Goal: Information Seeking & Learning: Learn about a topic

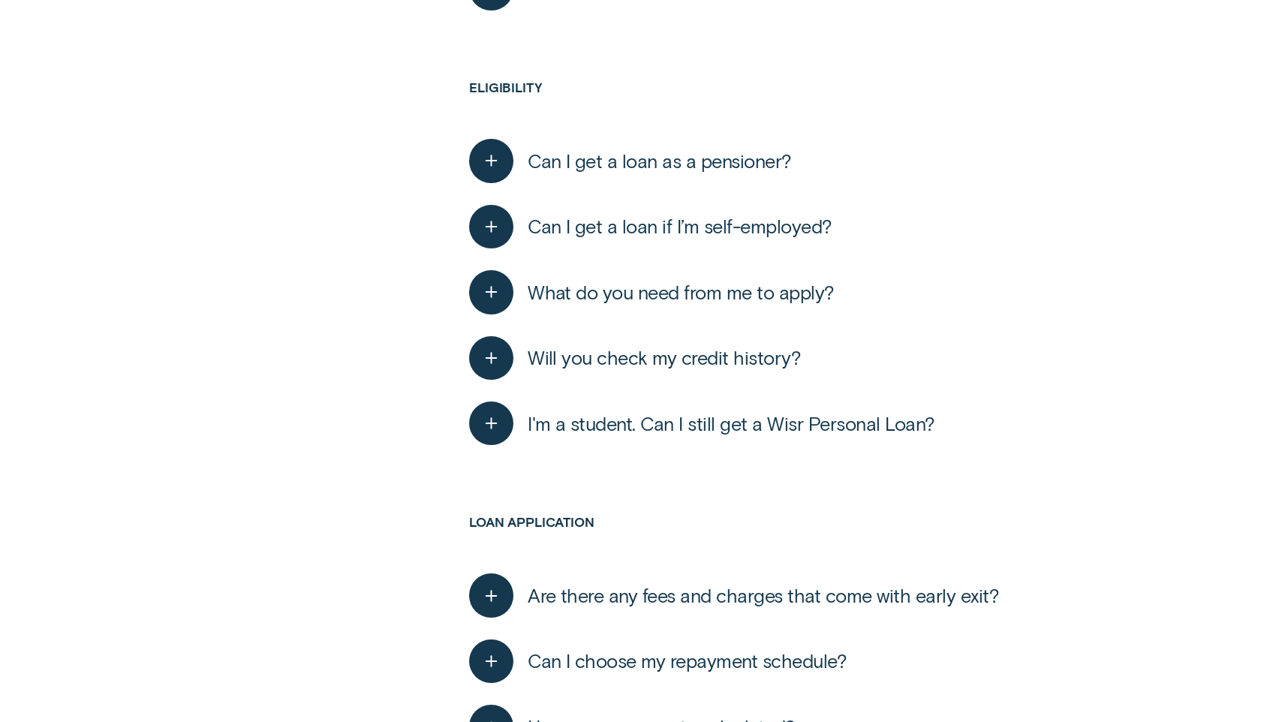
scroll to position [1004, 0]
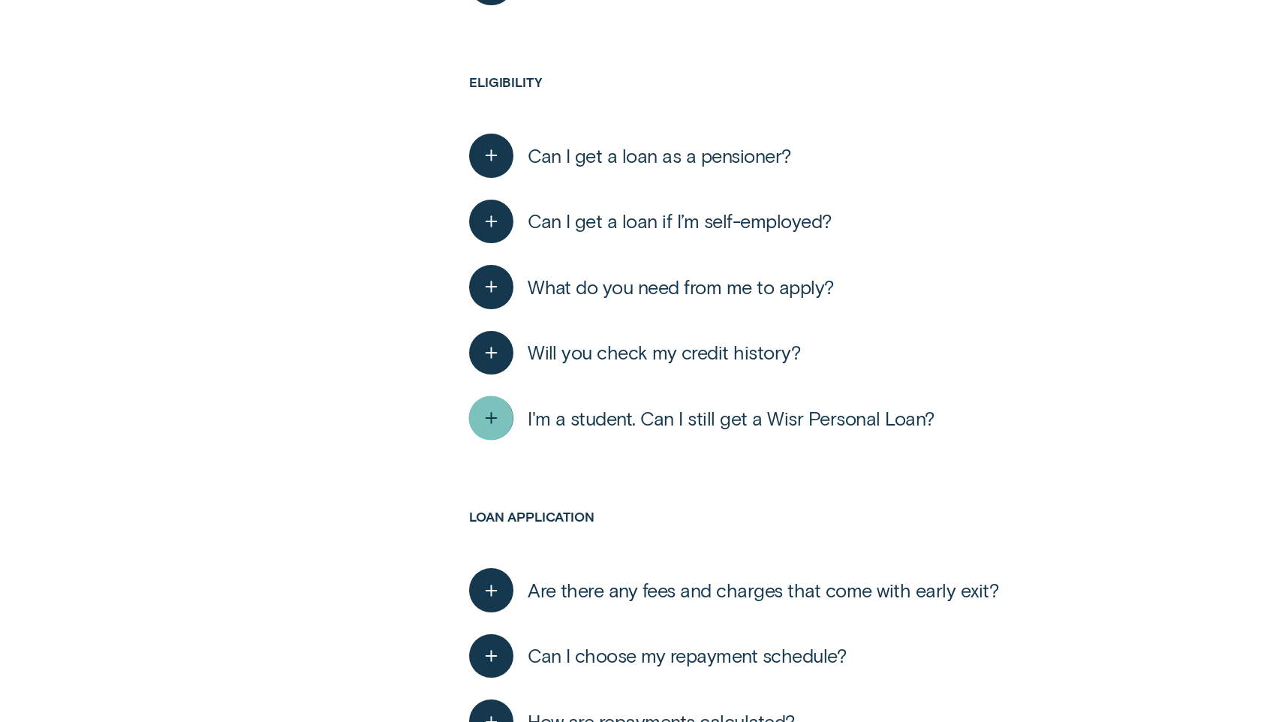
click at [501, 417] on icon "button" at bounding box center [491, 418] width 23 height 23
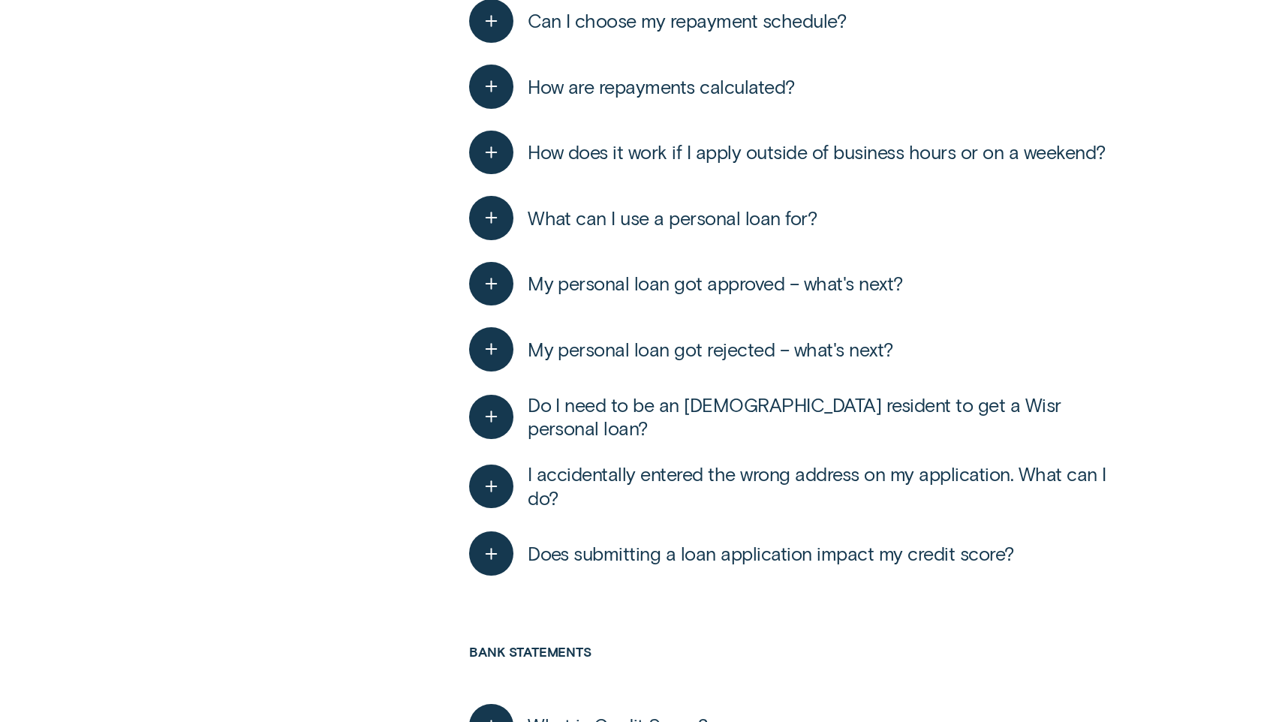
scroll to position [1699, 0]
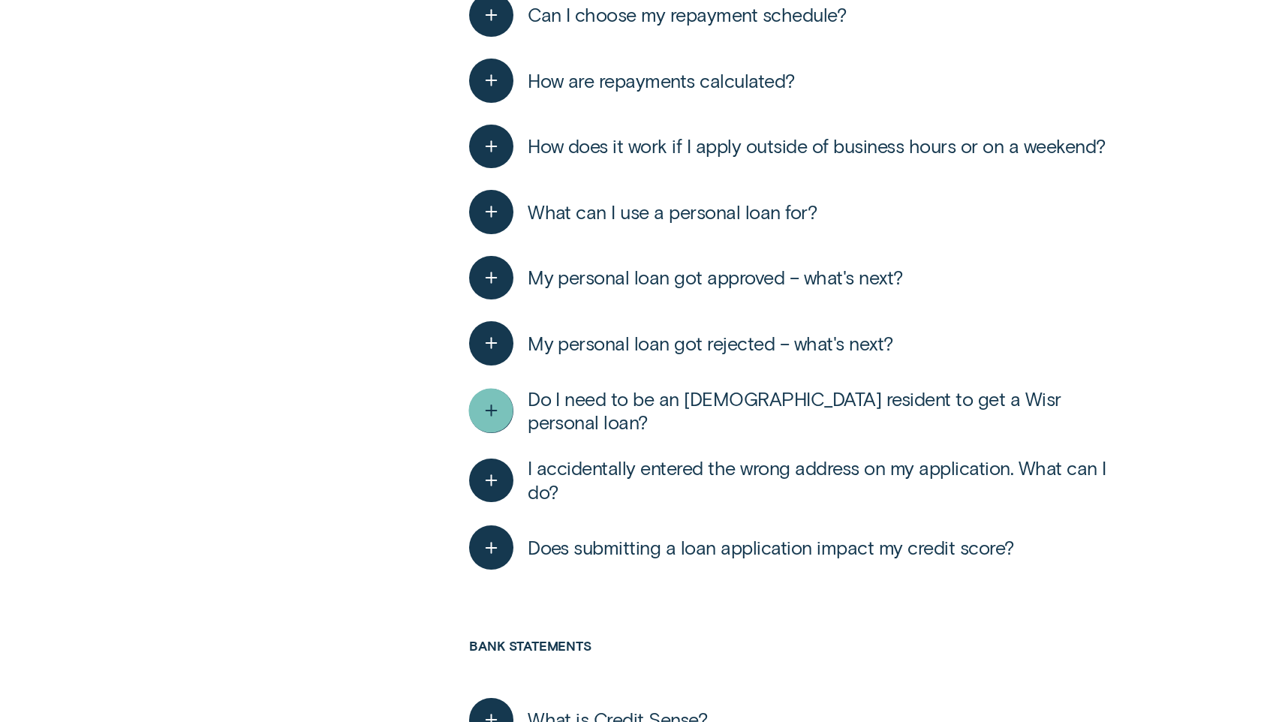
click at [504, 425] on div "button" at bounding box center [491, 411] width 44 height 44
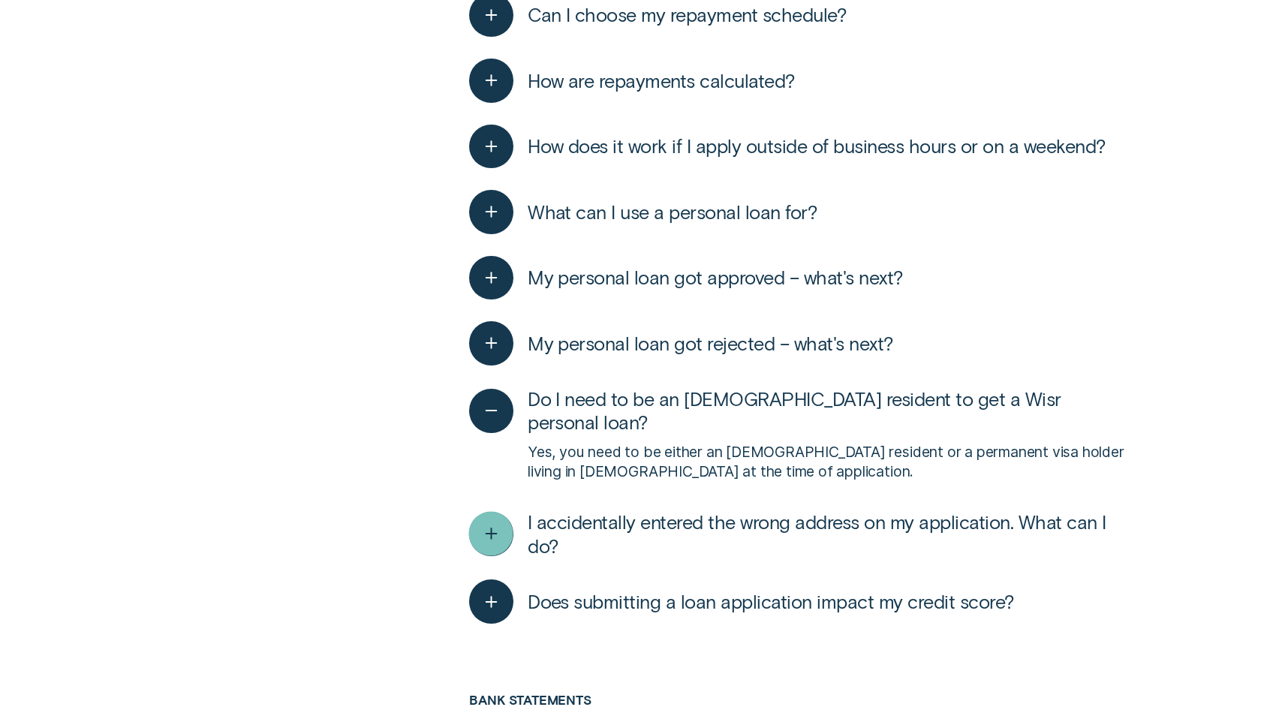
click at [507, 521] on div "button" at bounding box center [491, 534] width 44 height 44
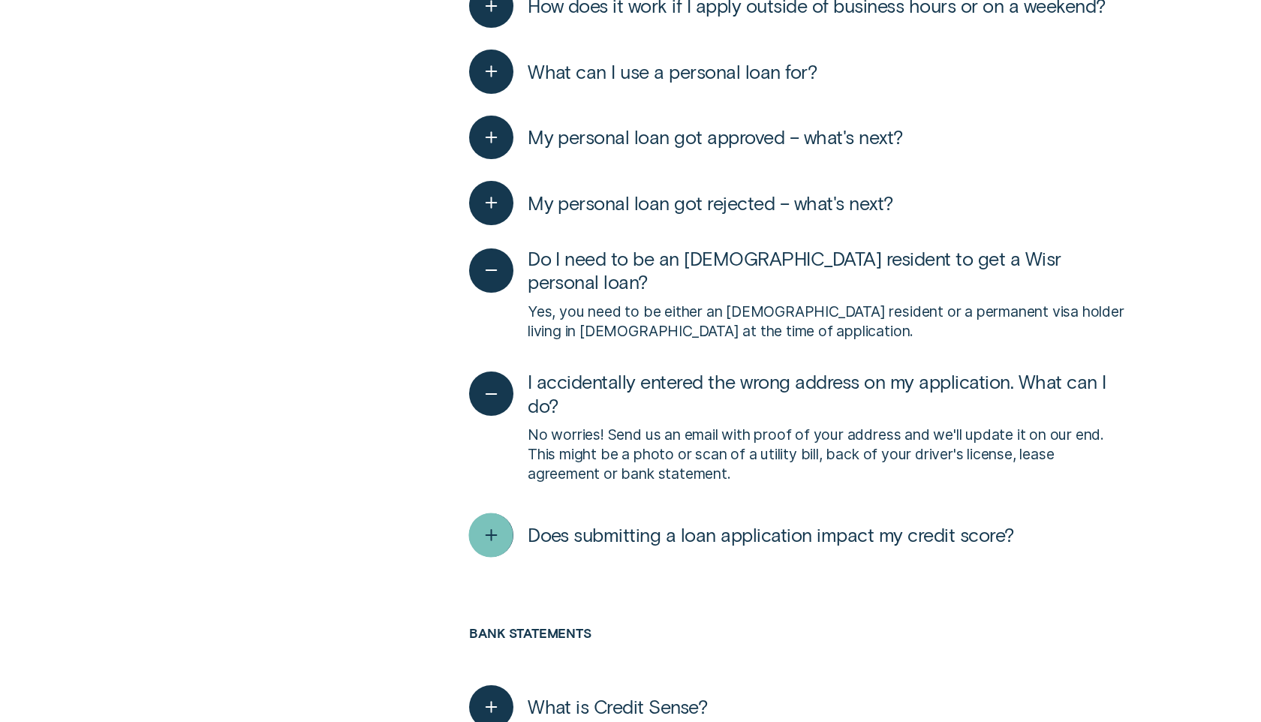
click at [504, 538] on div "button" at bounding box center [491, 535] width 44 height 44
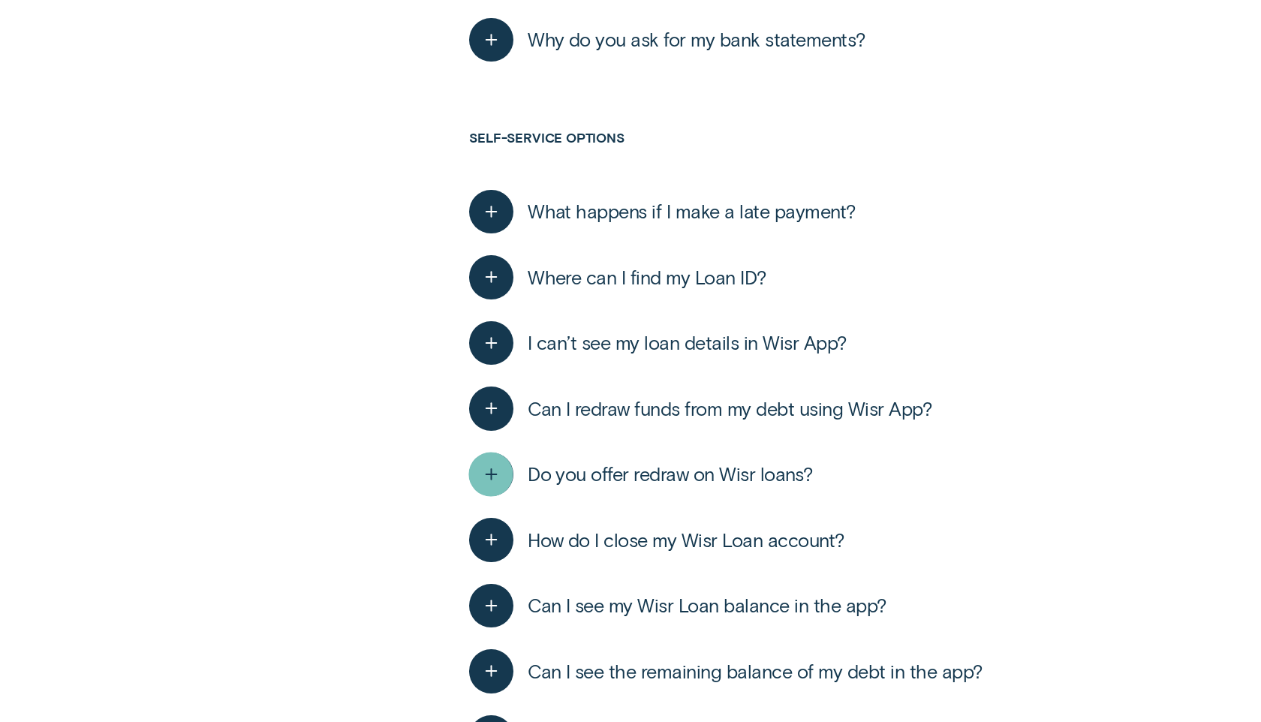
scroll to position [2973, 0]
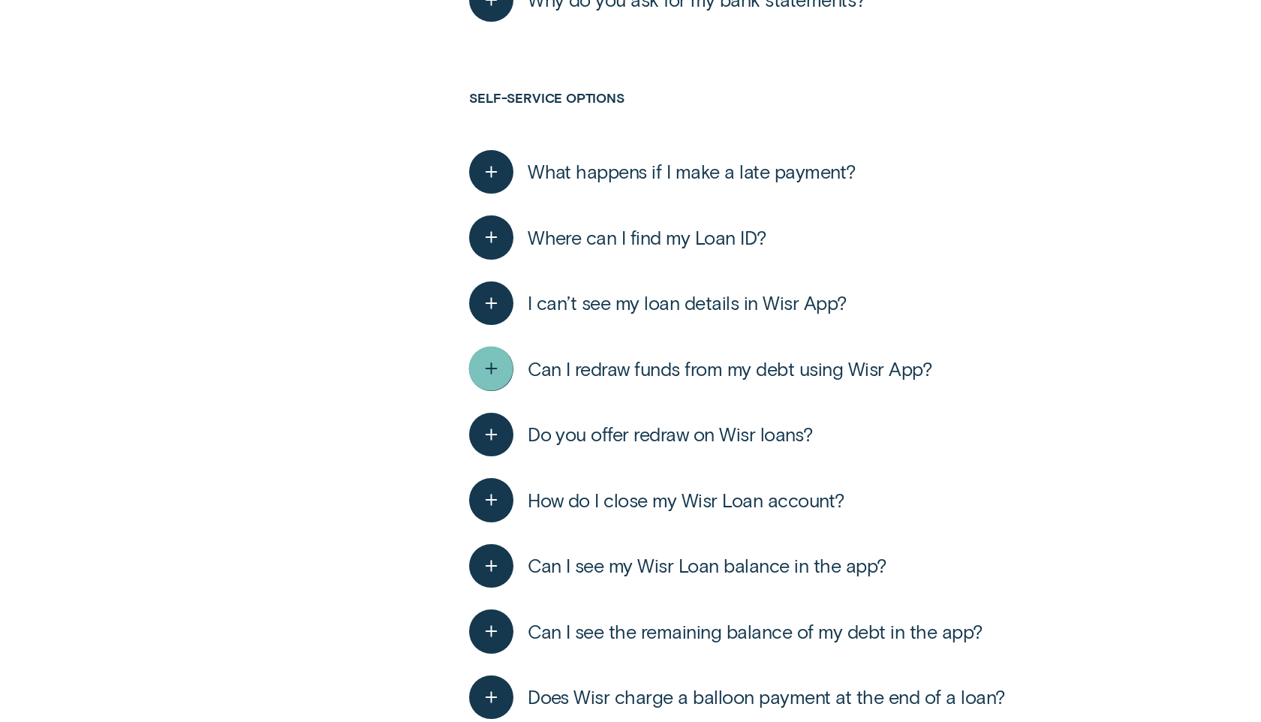
click at [488, 375] on icon "button" at bounding box center [491, 368] width 23 height 23
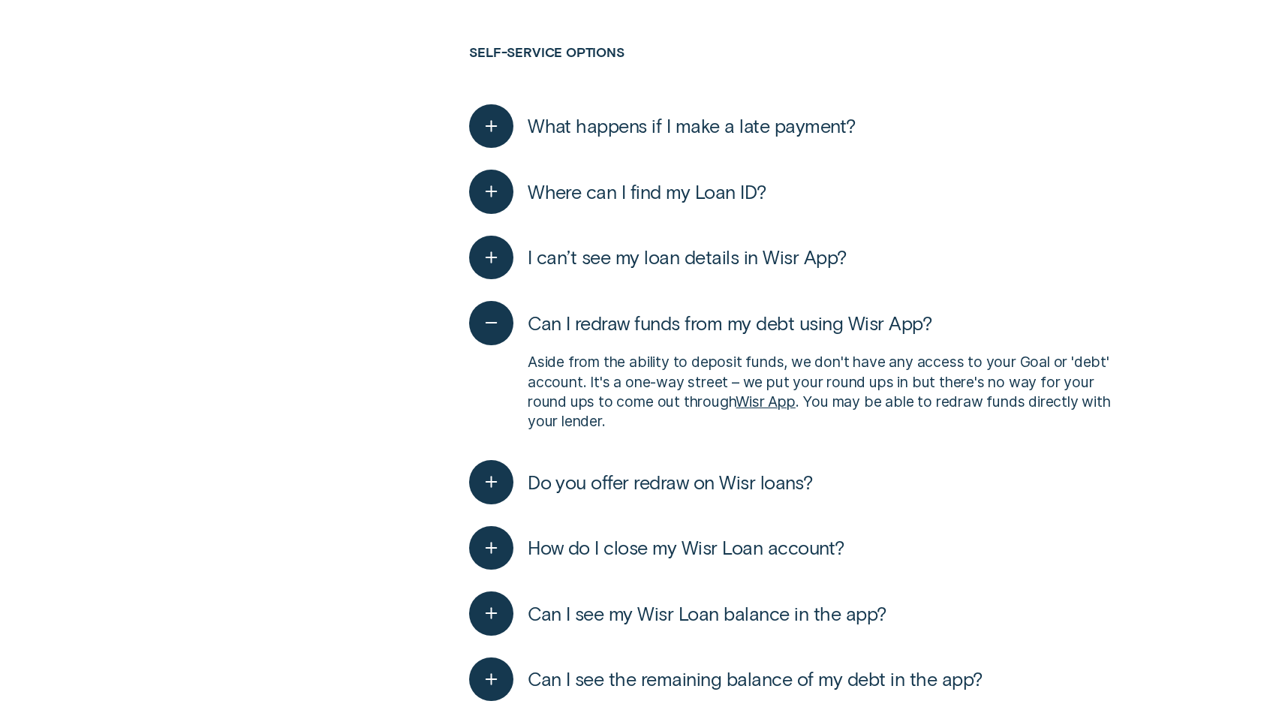
scroll to position [3078, 0]
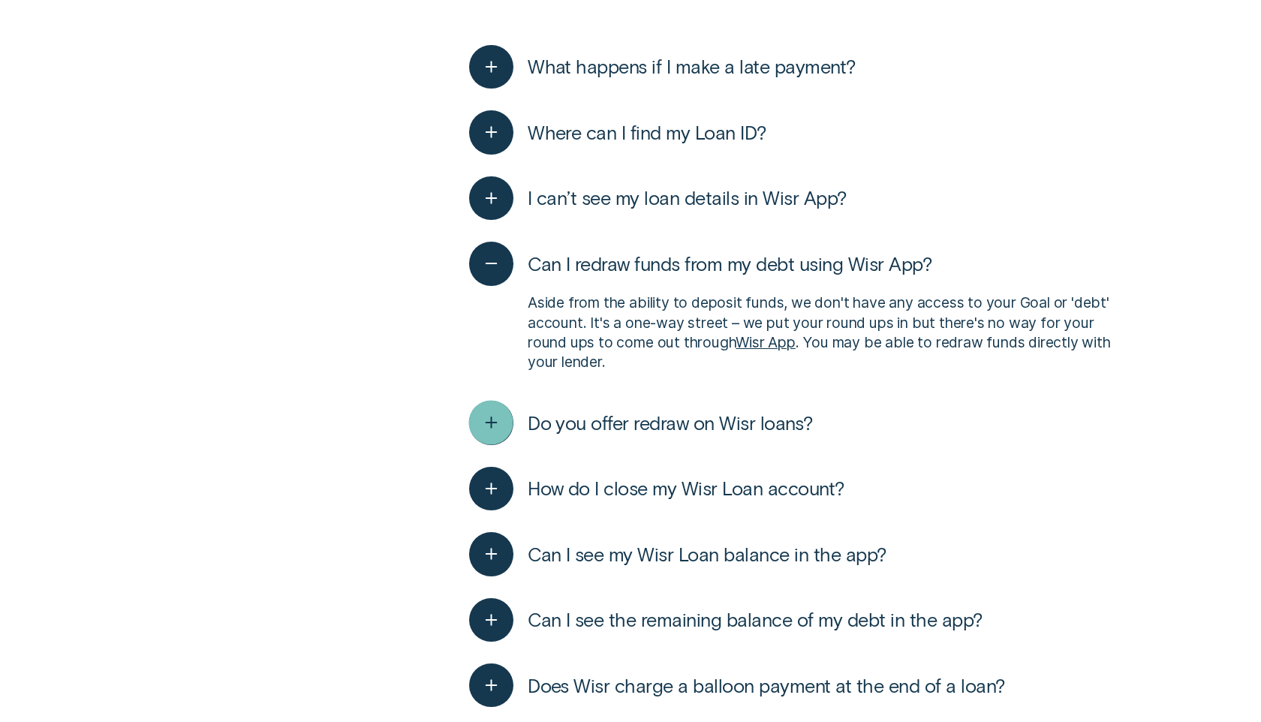
click at [497, 414] on icon "button" at bounding box center [491, 422] width 23 height 23
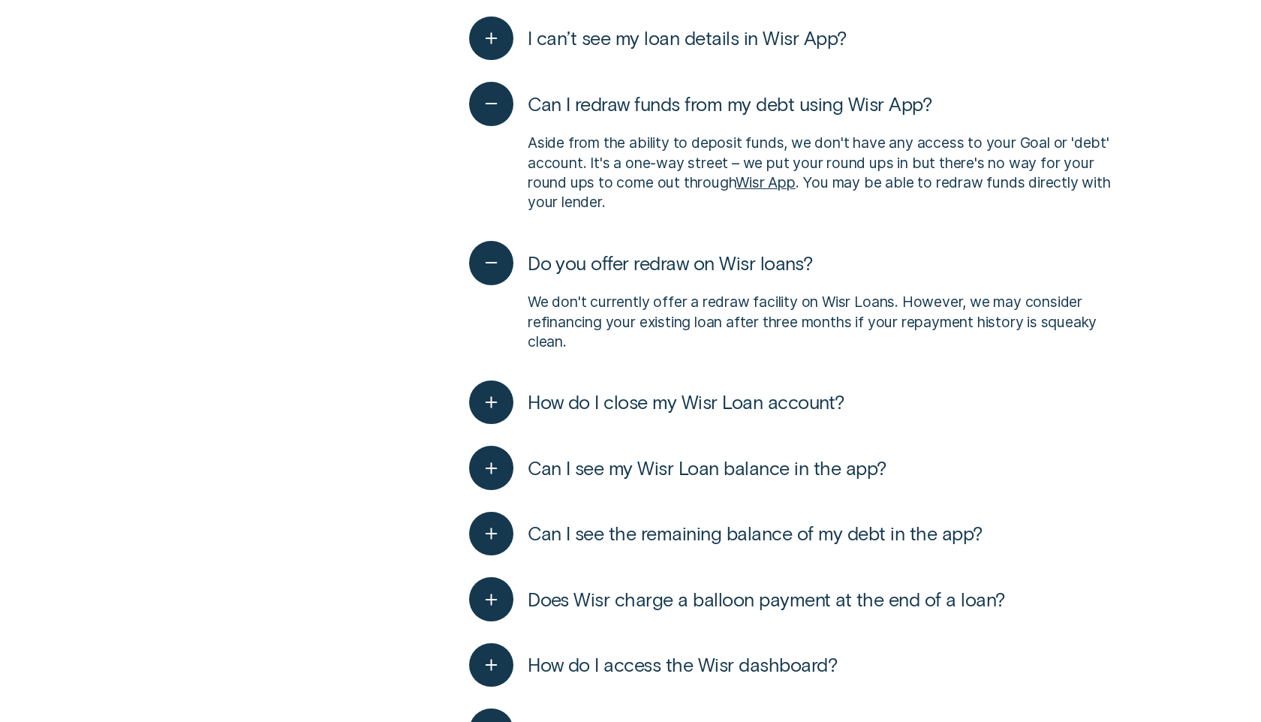
scroll to position [3250, 0]
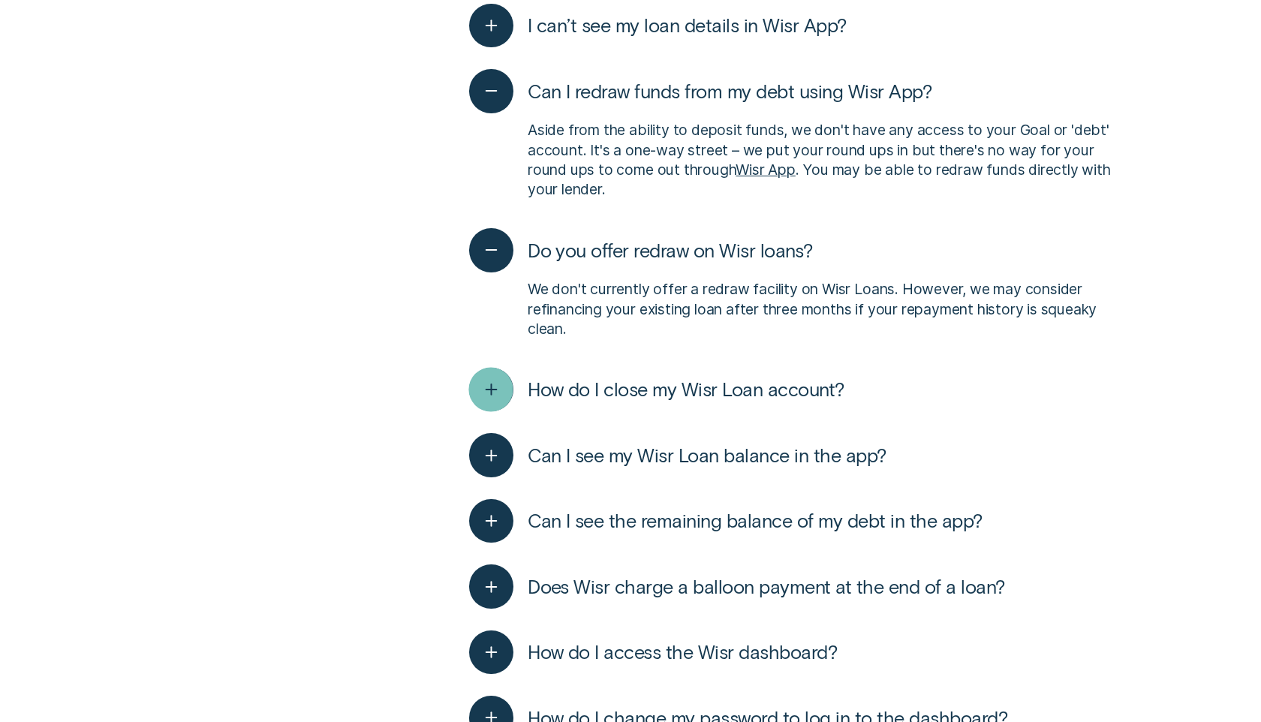
click at [499, 390] on icon "button" at bounding box center [491, 389] width 23 height 23
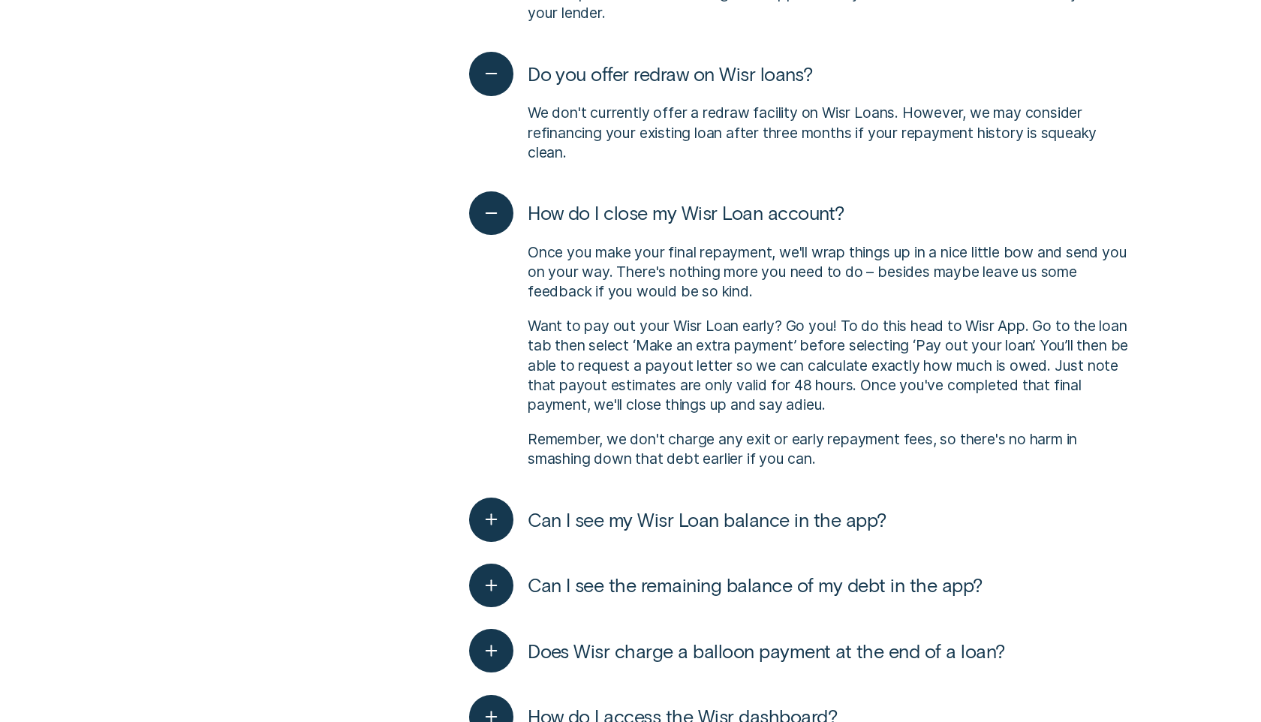
scroll to position [3446, 0]
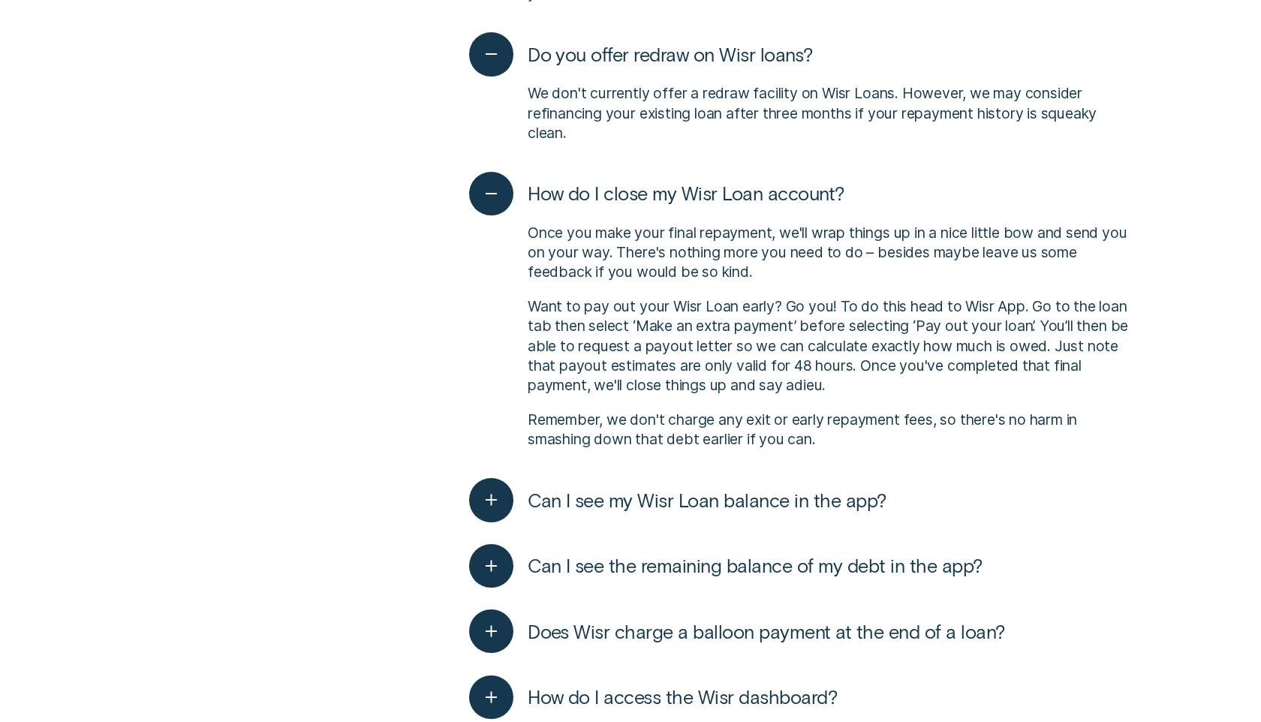
click at [511, 473] on div "Can I see my Wisr Loan balance in the app? You certainly can! If you log in to …" at bounding box center [798, 500] width 659 height 65
click at [505, 505] on div "button" at bounding box center [491, 500] width 44 height 44
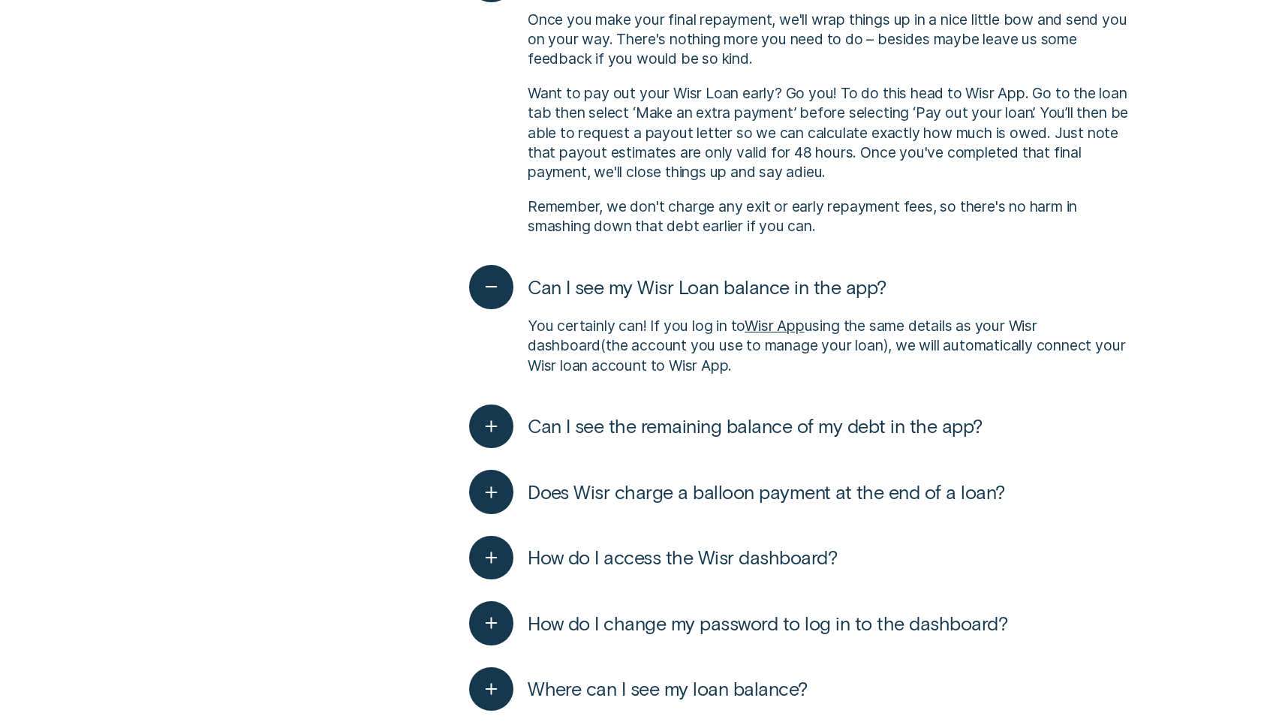
scroll to position [3689, 0]
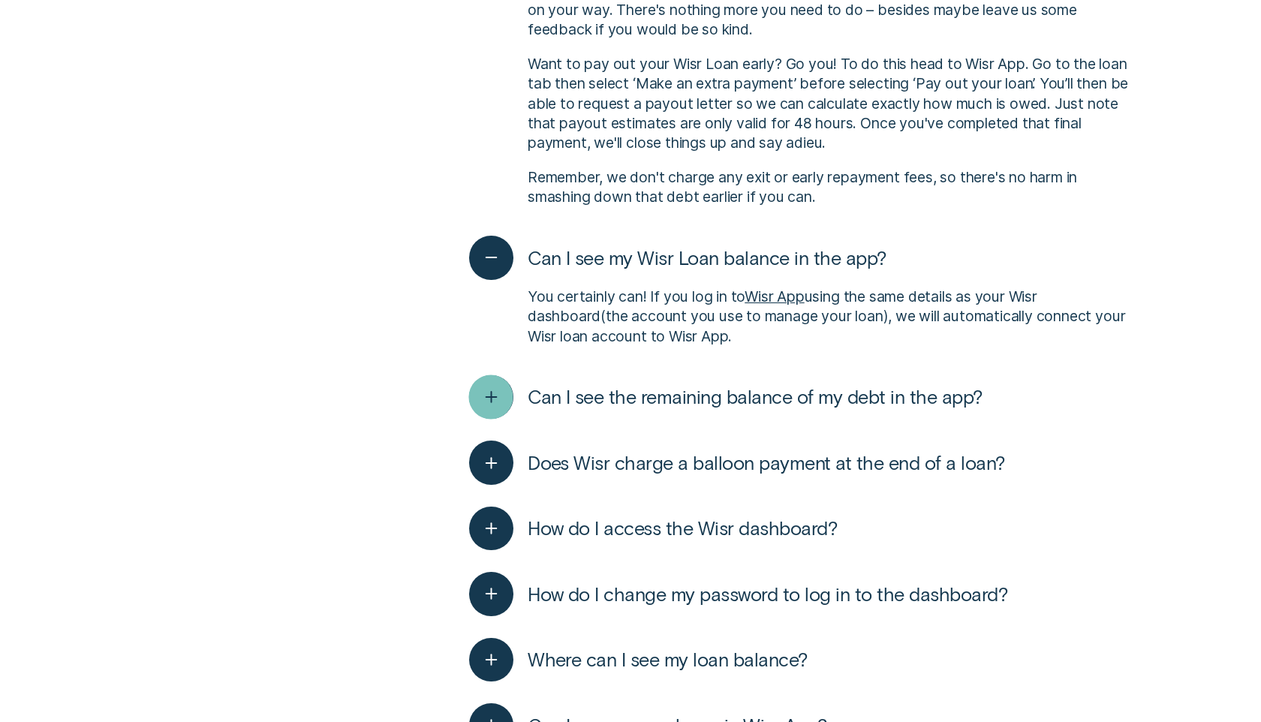
click at [492, 386] on icon "button" at bounding box center [491, 397] width 23 height 23
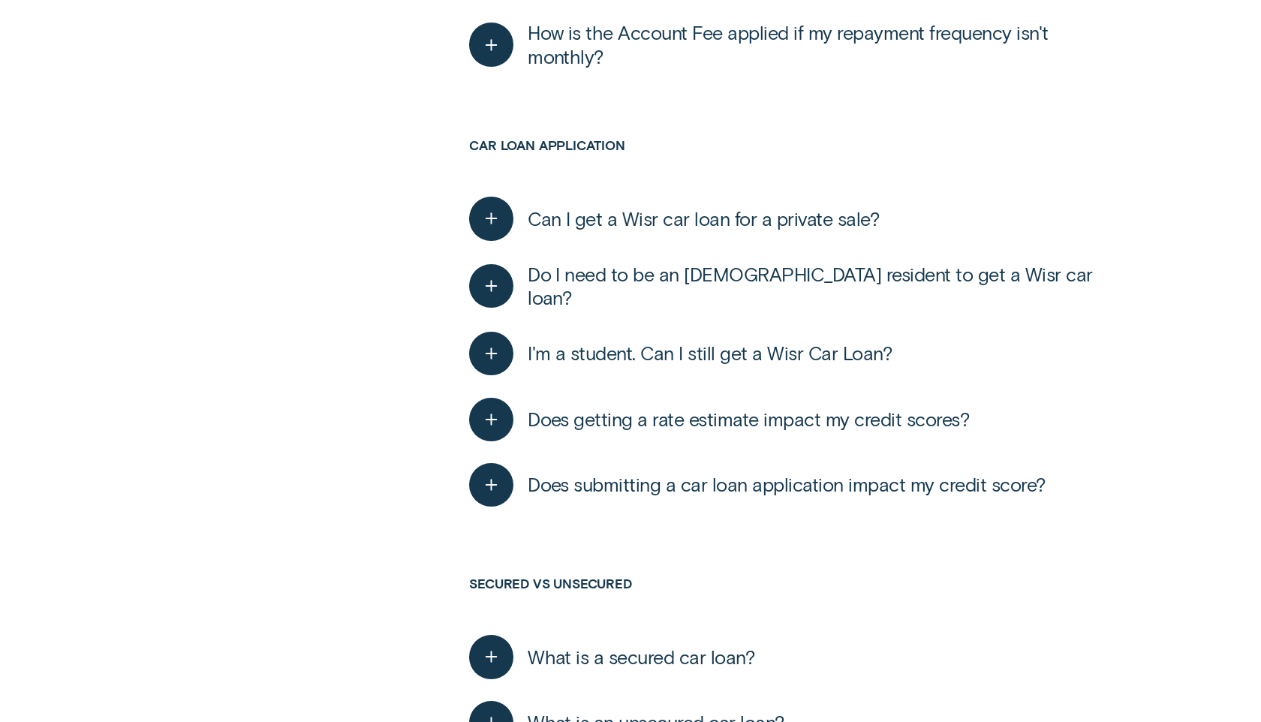
scroll to position [5756, 0]
click at [498, 300] on div "button" at bounding box center [491, 285] width 44 height 44
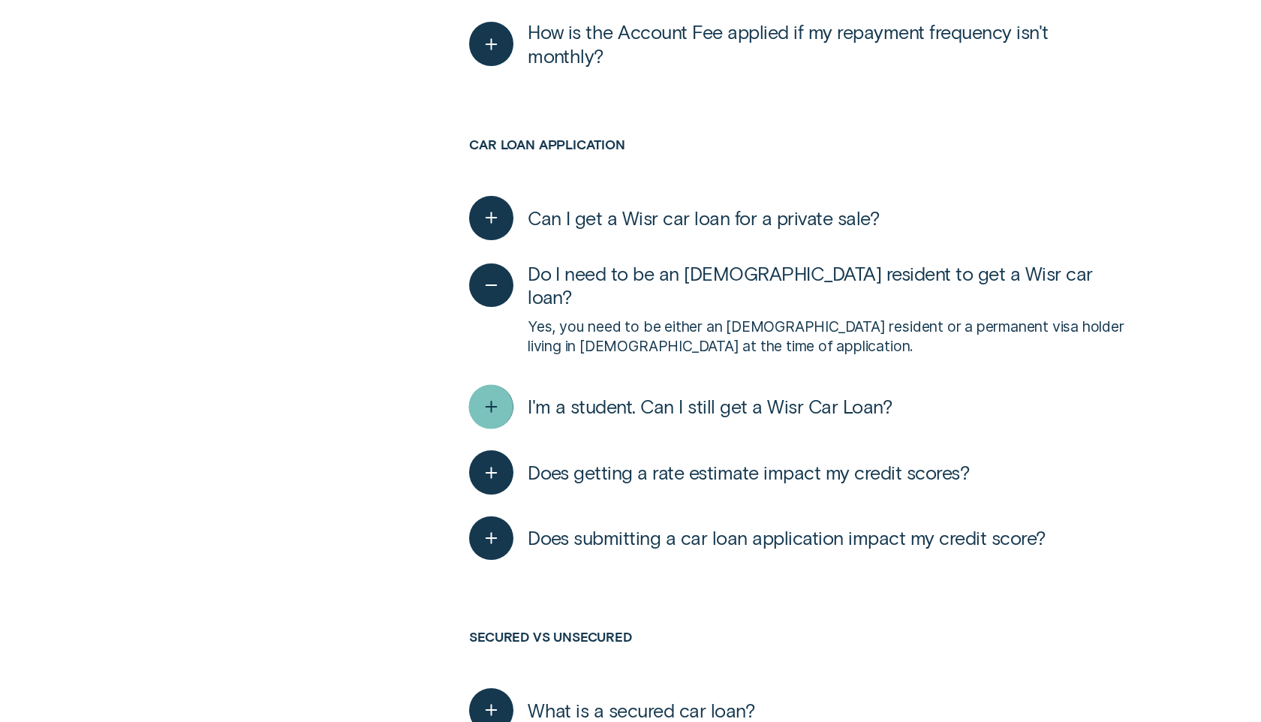
click at [500, 417] on div "button" at bounding box center [491, 407] width 44 height 44
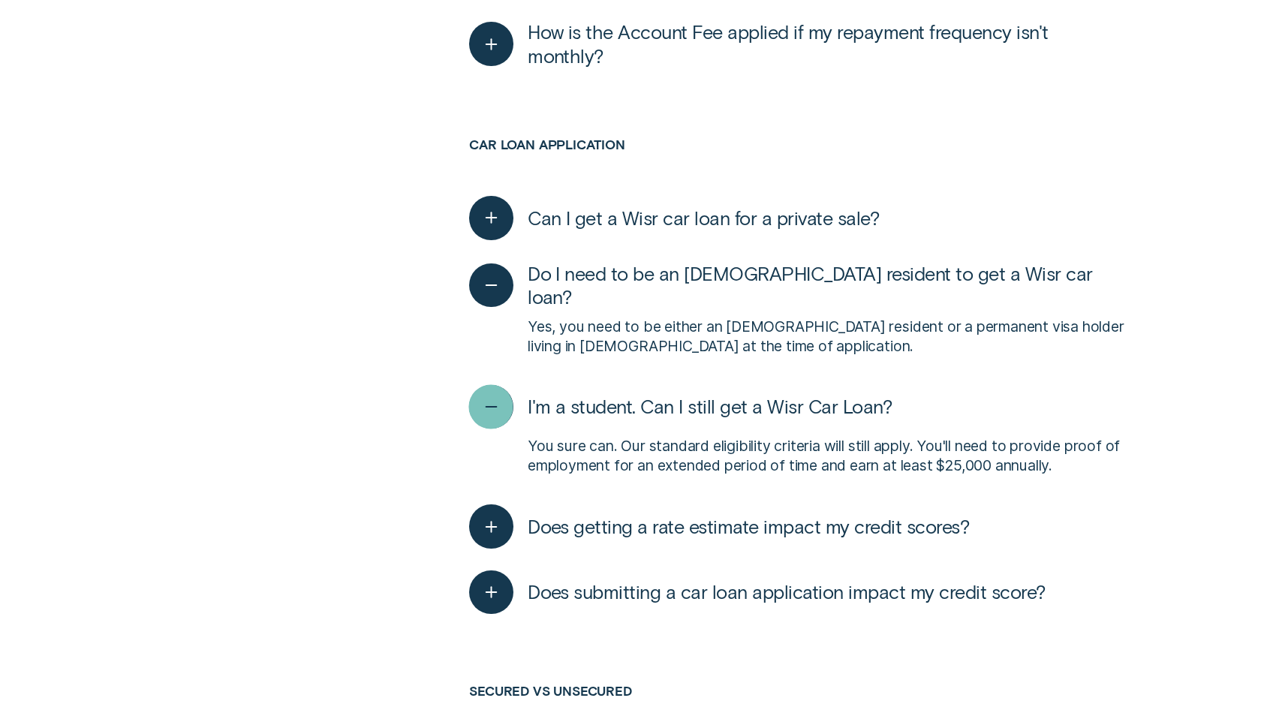
click at [500, 417] on div "button" at bounding box center [491, 406] width 44 height 44
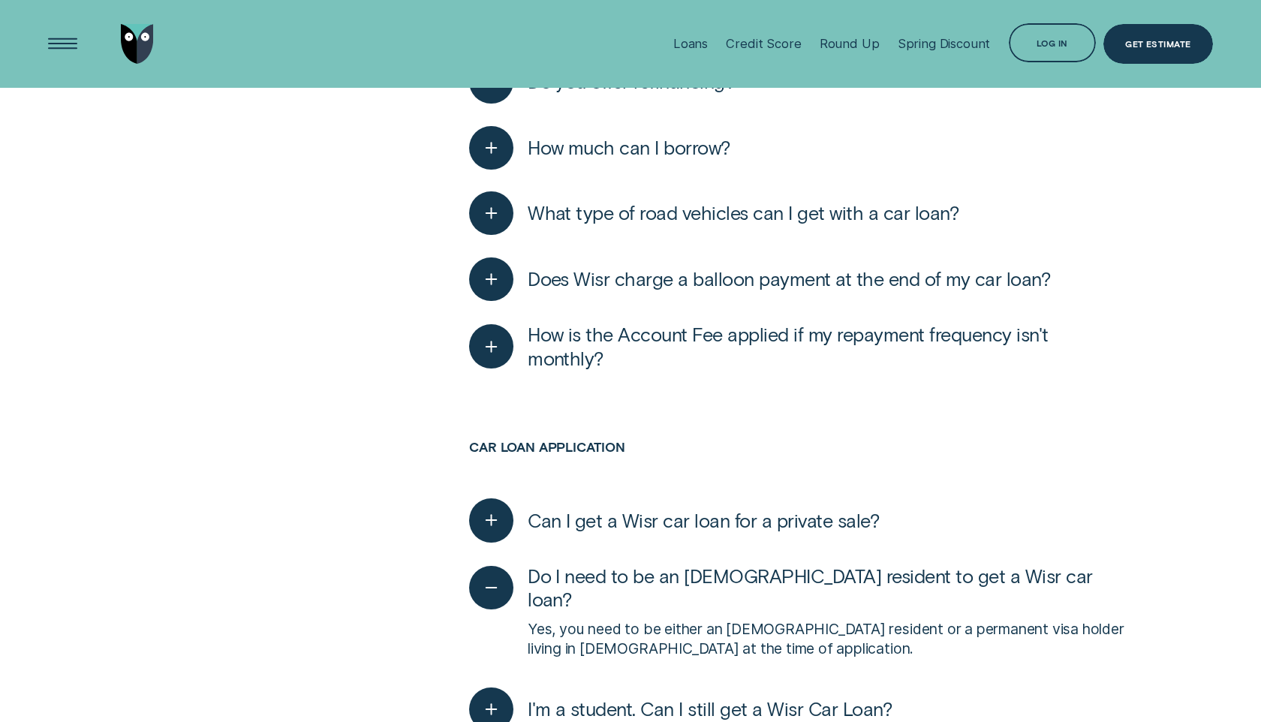
scroll to position [4651, 0]
